Goal: Information Seeking & Learning: Compare options

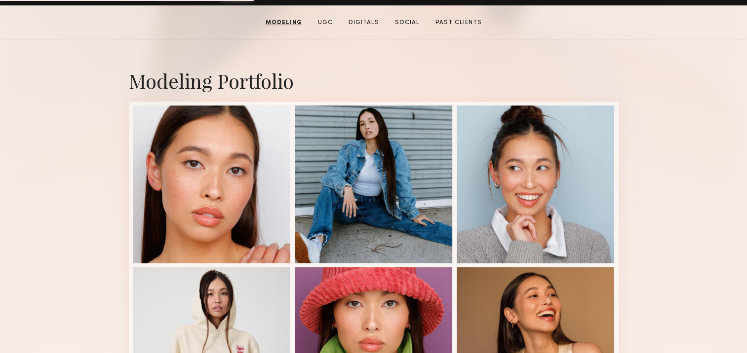
scroll to position [247, 0]
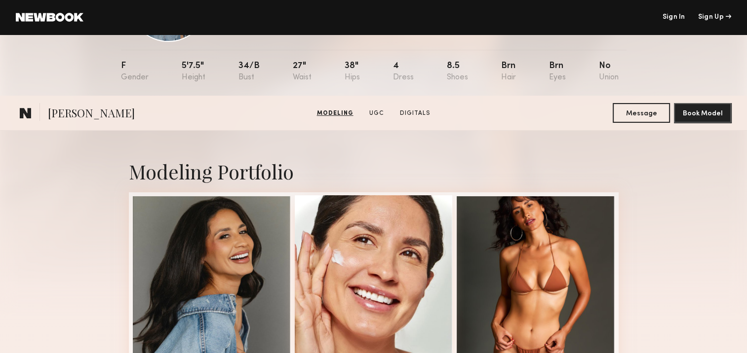
scroll to position [49, 0]
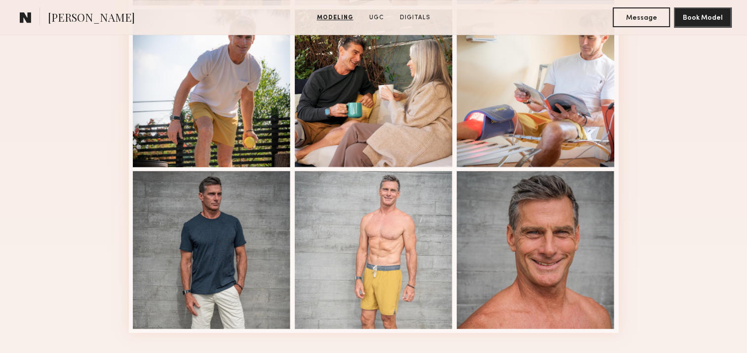
scroll to position [543, 0]
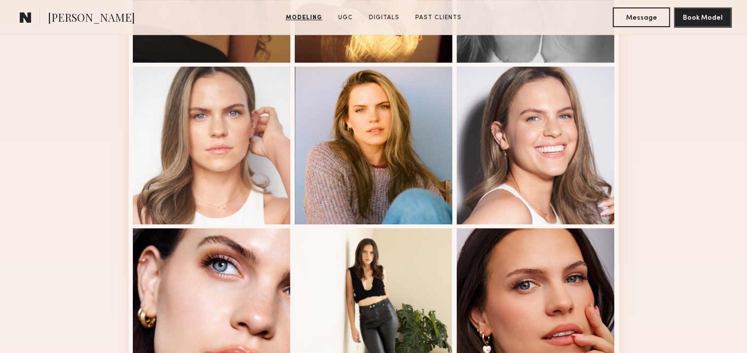
scroll to position [395, 0]
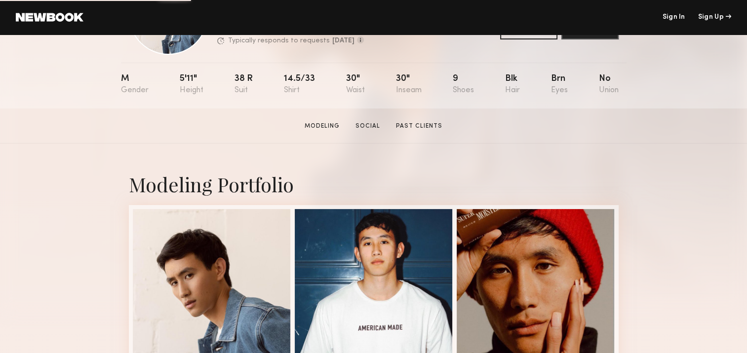
scroll to position [99, 0]
